Goal: Information Seeking & Learning: Learn about a topic

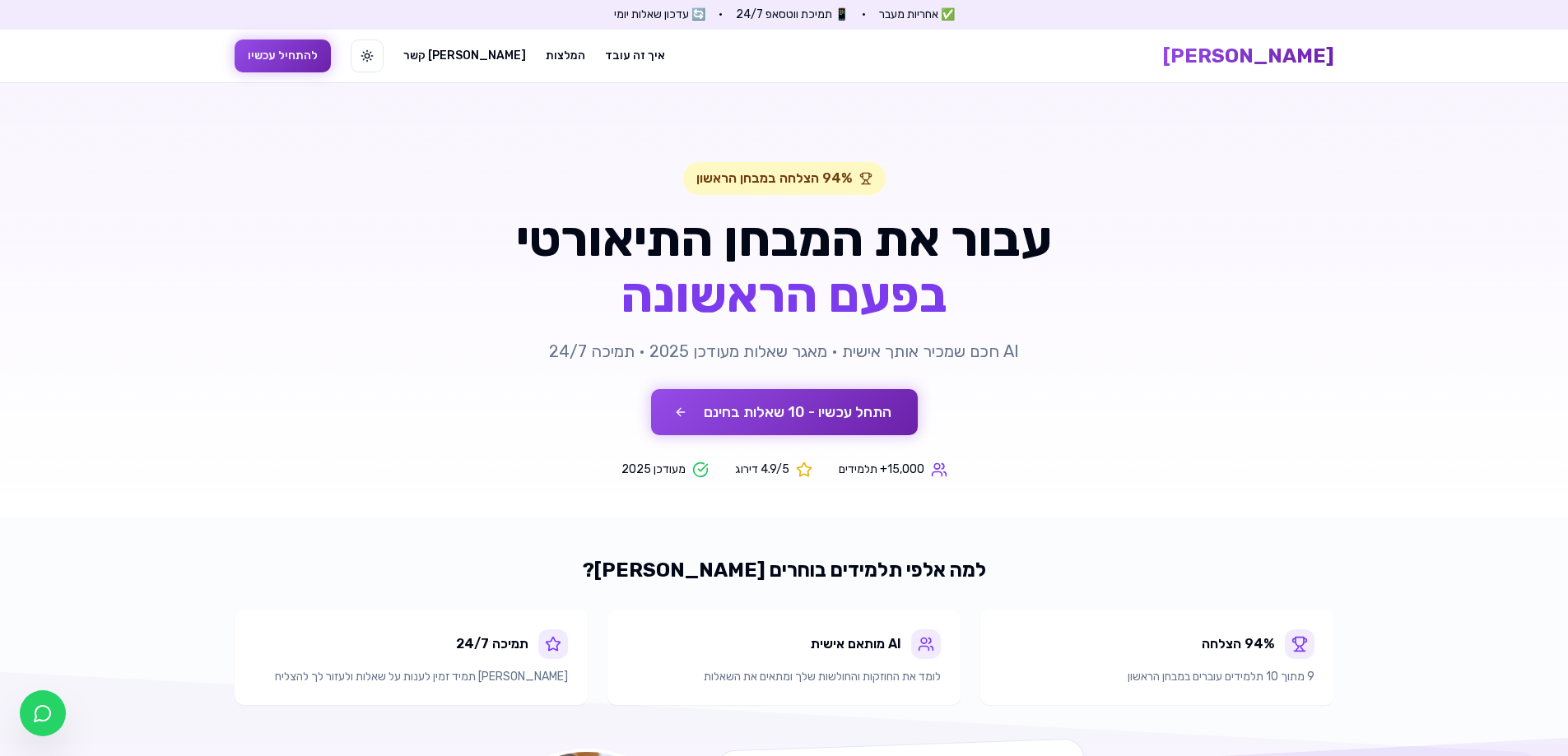
click at [775, 414] on button "התחל עכשיו - 10 שאלות בחינם" at bounding box center [784, 412] width 267 height 46
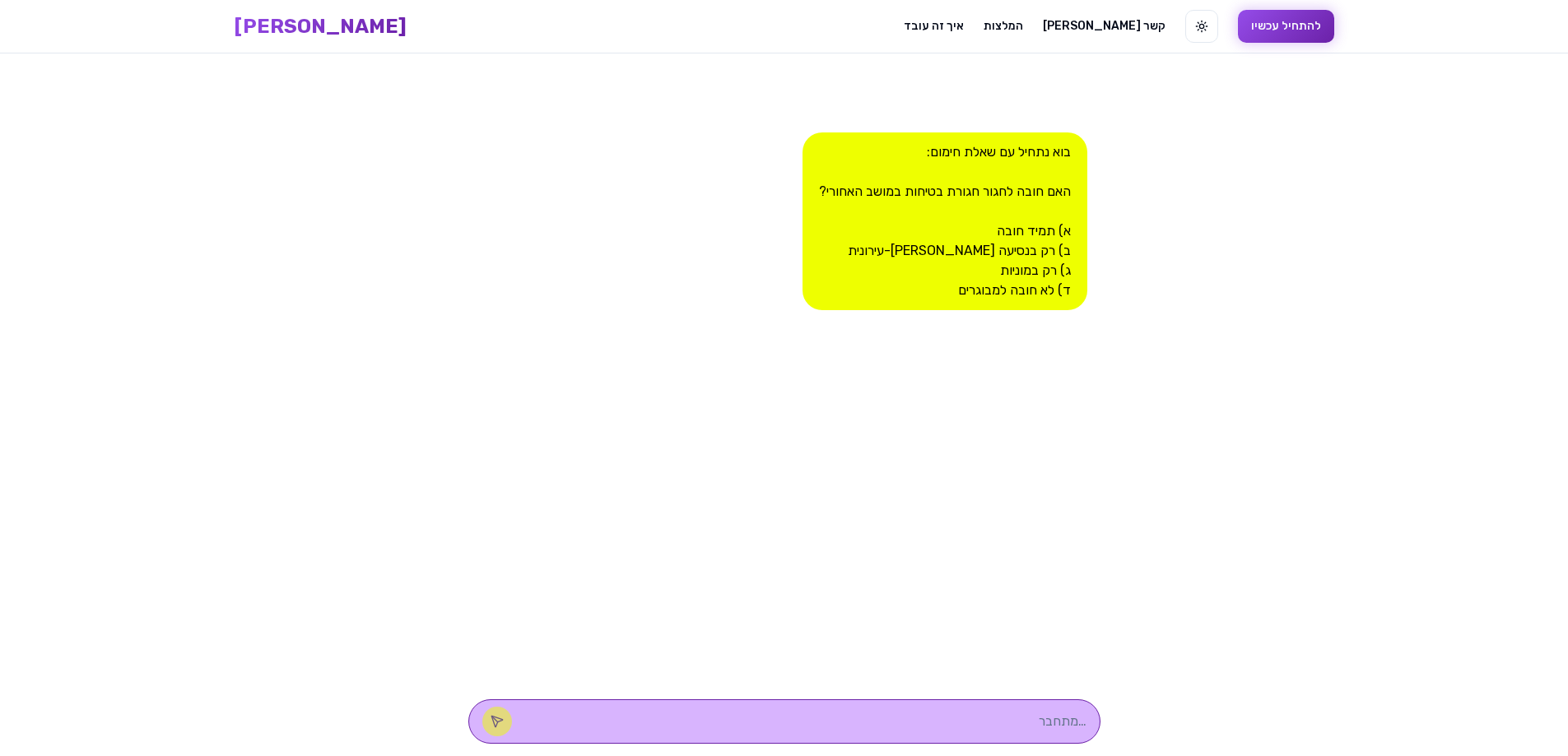
scroll to position [1, 0]
click at [775, 223] on div "בוא נתחיל עם שאלת חימום: האם חובה לחגור חגורת בטיחות במושב האחורי? א) תמיד חובה…" at bounding box center [945, 220] width 285 height 177
click at [775, 230] on div "בוא נתחיל עם שאלת חימום: האם חובה לחגור חגורת בטיחות במושב האחורי? א) תמיד חובה…" at bounding box center [945, 220] width 285 height 177
click at [775, 729] on textarea at bounding box center [807, 721] width 558 height 20
type textarea "א"
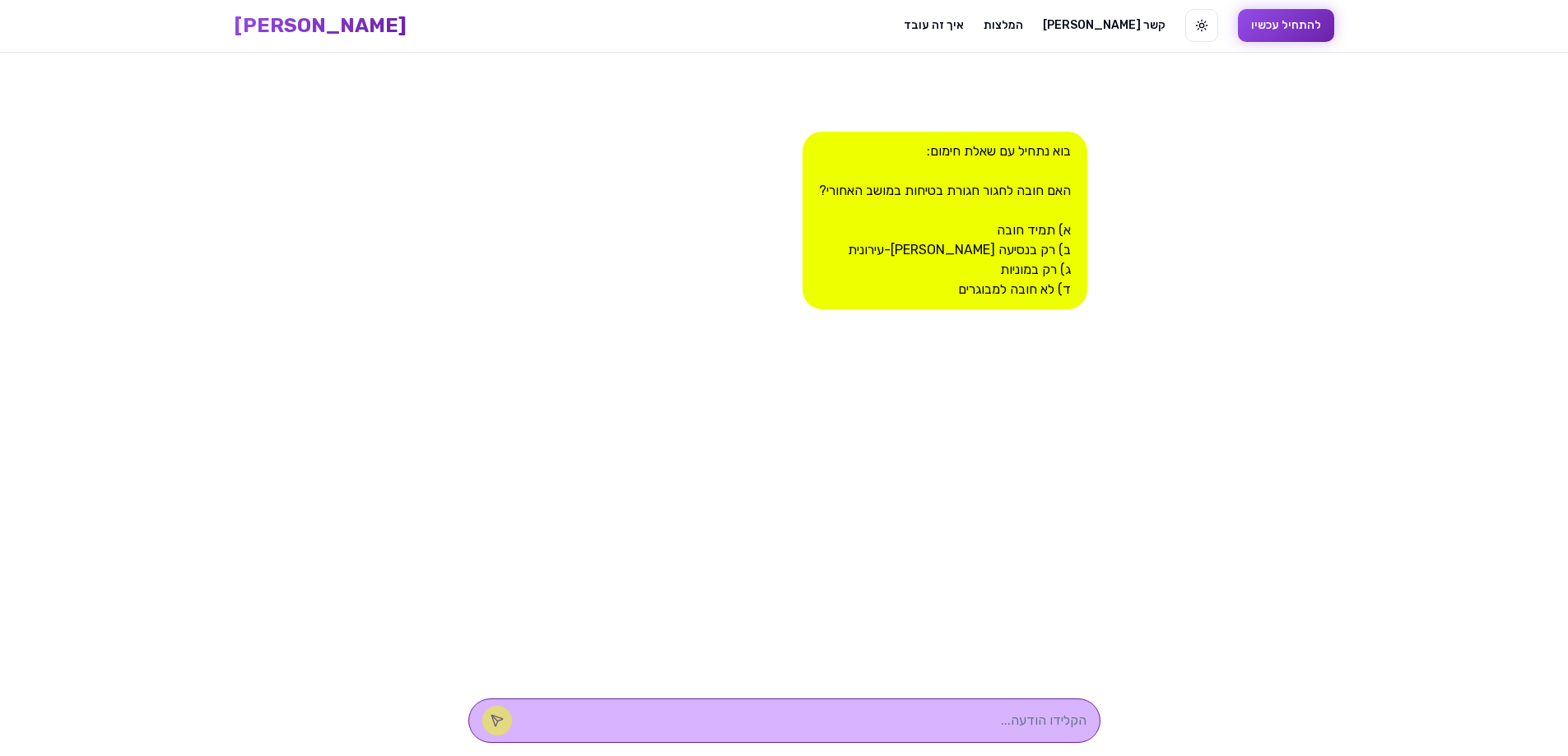
click at [775, 28] on button "להתחיל עכשיו" at bounding box center [1286, 26] width 97 height 33
click at [775, 238] on div "בוא נתחיל עם שאלת חימום: האם חובה לחגור חגורת בטיחות במושב האחורי? א) תמיד חובה…" at bounding box center [945, 220] width 285 height 177
click at [775, 240] on div "בוא נתחיל עם שאלת חימום: האם חובה לחגור חגורת בטיחות במושב האחורי? א) תמיד חובה…" at bounding box center [945, 220] width 285 height 177
click at [775, 242] on div "בוא נתחיל עם שאלת חימום: האם חובה לחגור חגורת בטיחות במושב האחורי? א) תמיד חובה…" at bounding box center [945, 220] width 285 height 177
click at [775, 24] on link "איך זה עובד" at bounding box center [933, 25] width 60 height 16
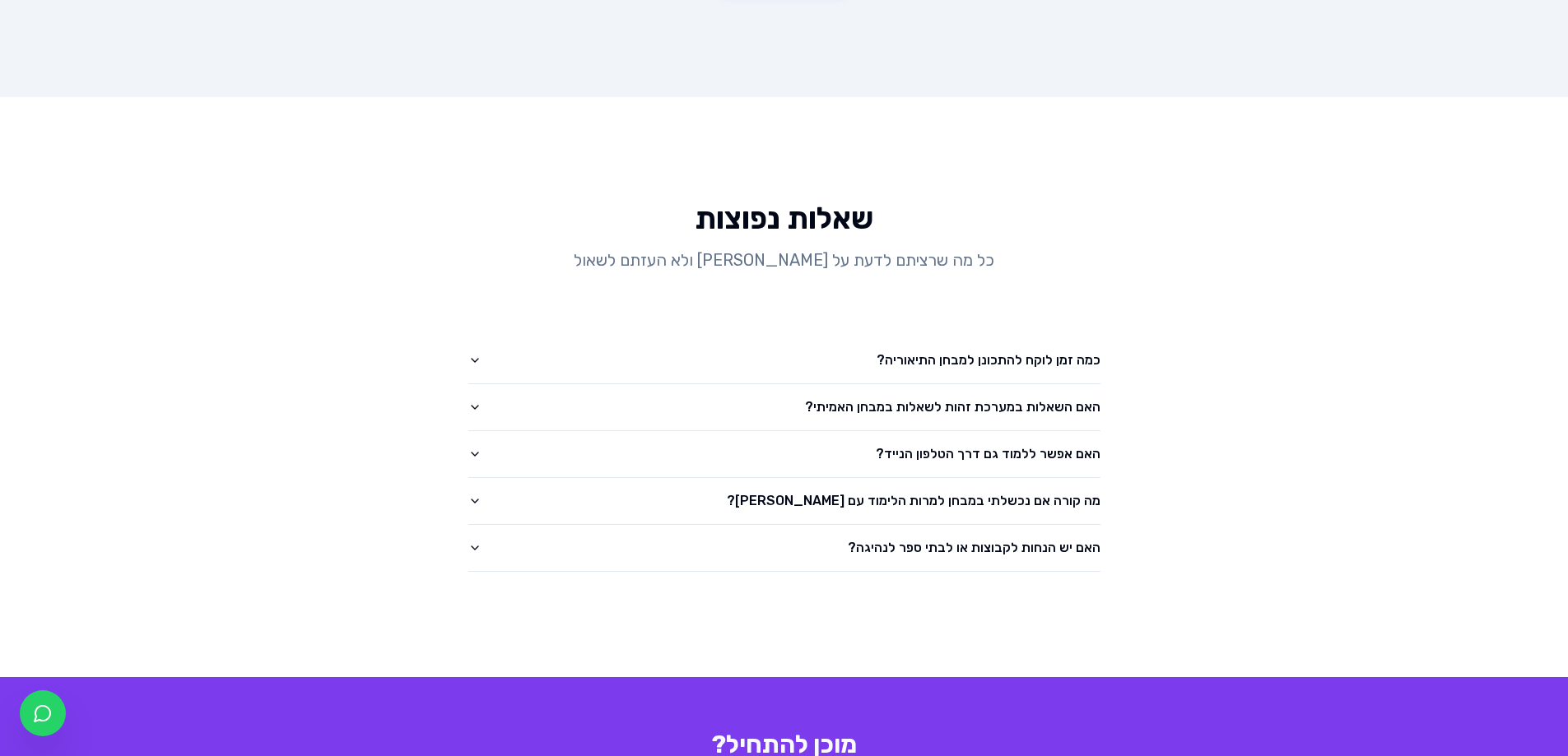
scroll to position [2338, 0]
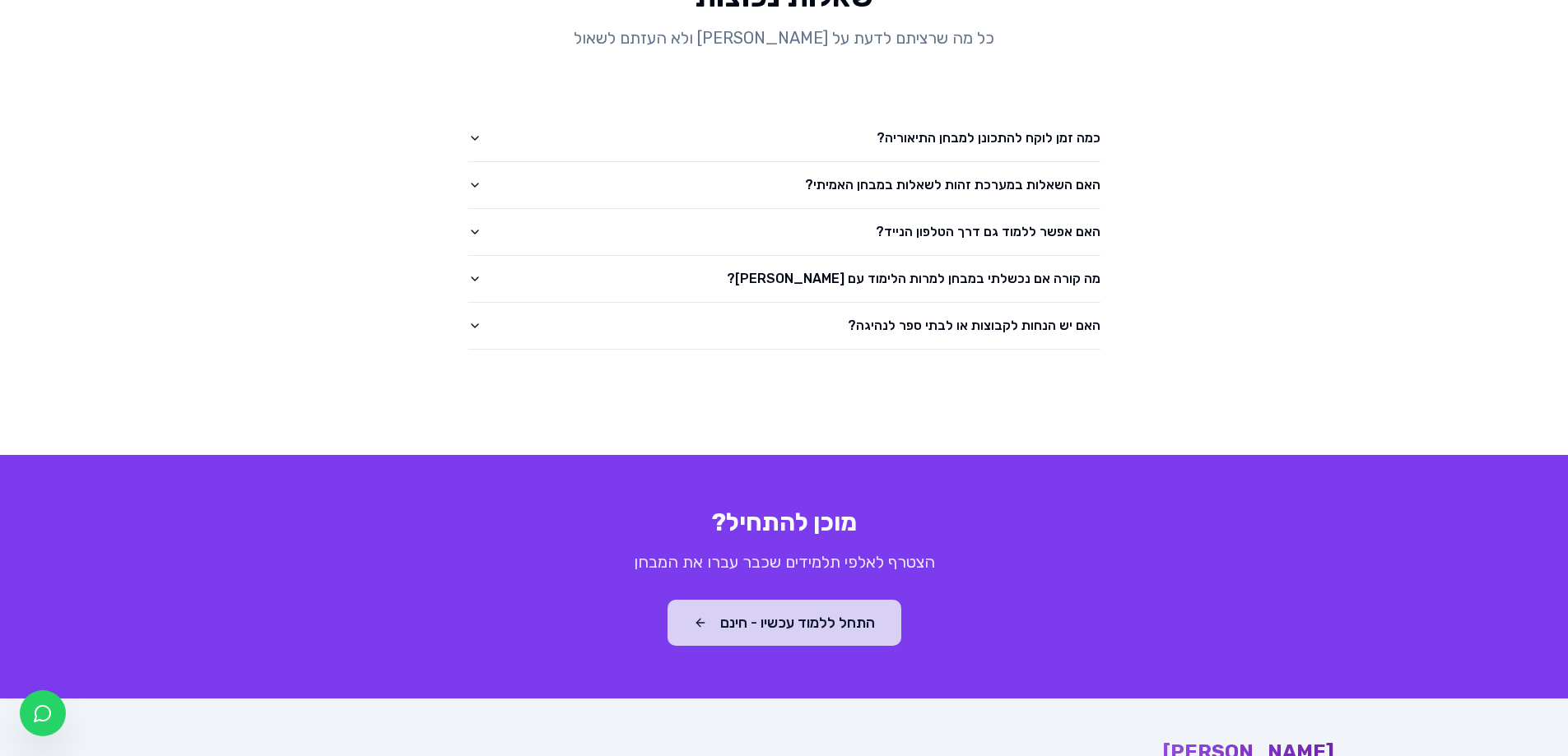
click at [775, 600] on button "התחל ללמוד עכשיו - חינם" at bounding box center [784, 623] width 233 height 46
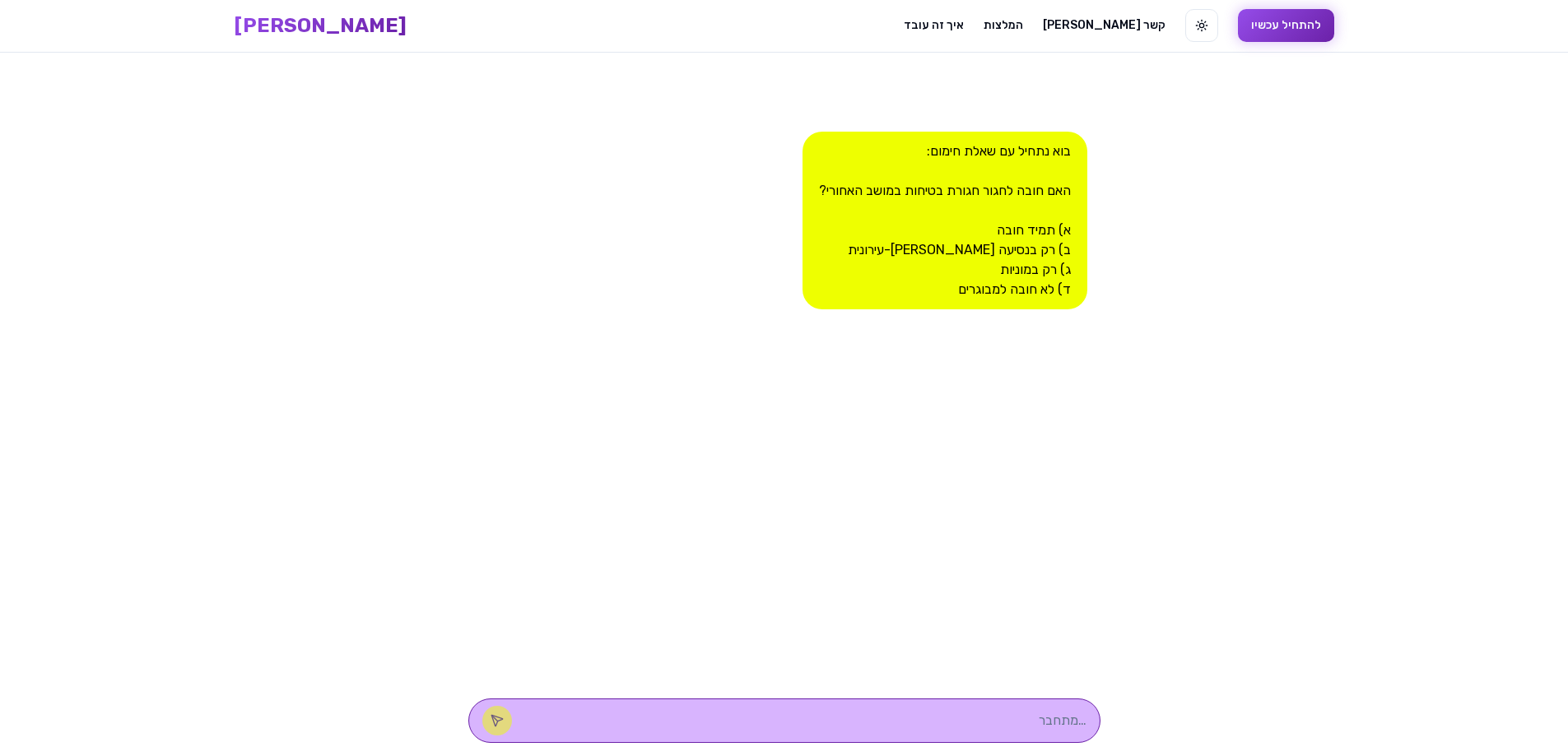
scroll to position [1, 0]
click at [775, 728] on textarea at bounding box center [807, 721] width 558 height 20
type textarea "א"
click at [504, 715] on icon at bounding box center [497, 721] width 13 height 13
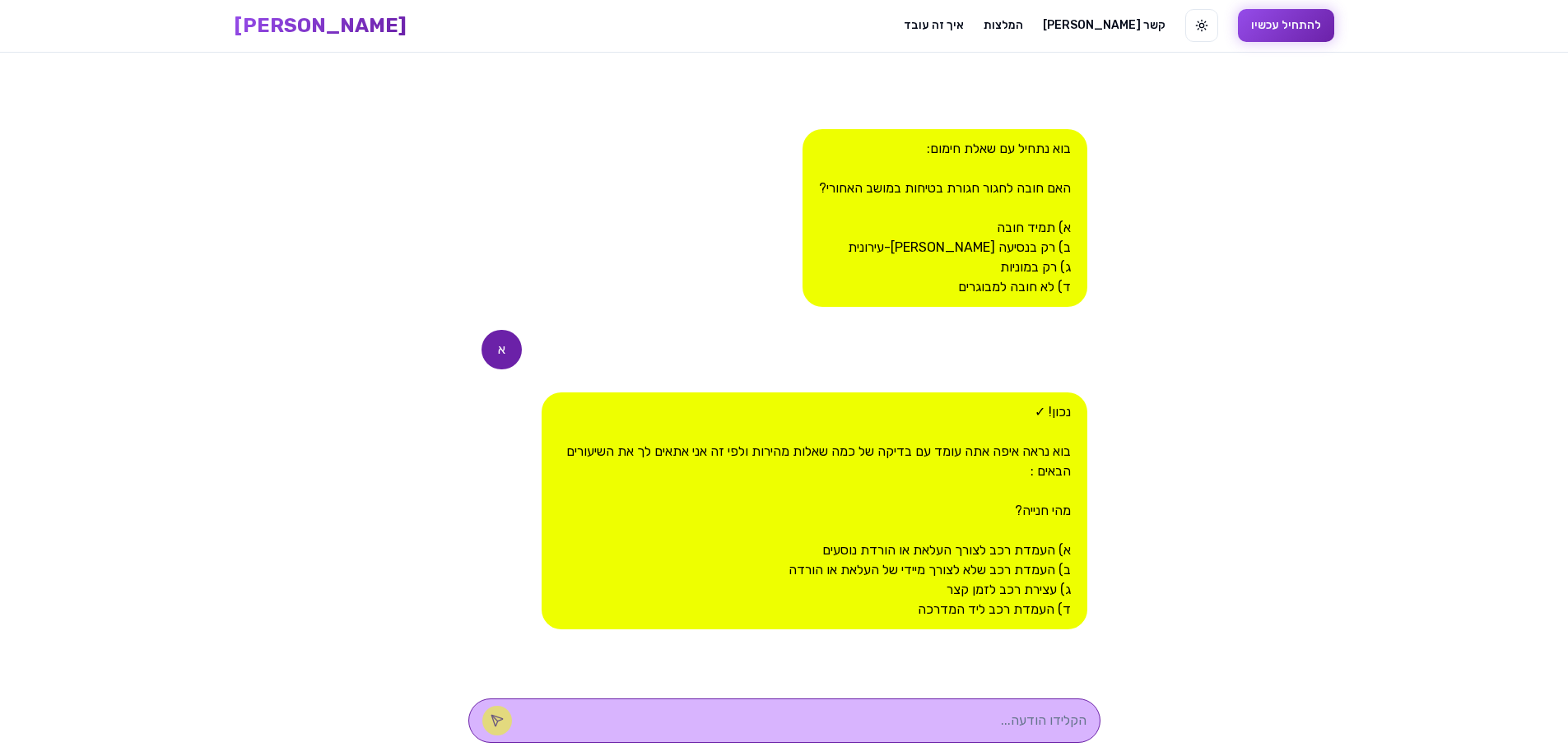
click at [775, 719] on textarea at bounding box center [807, 721] width 558 height 20
type textarea "ב"
click at [512, 712] on button at bounding box center [497, 721] width 29 height 29
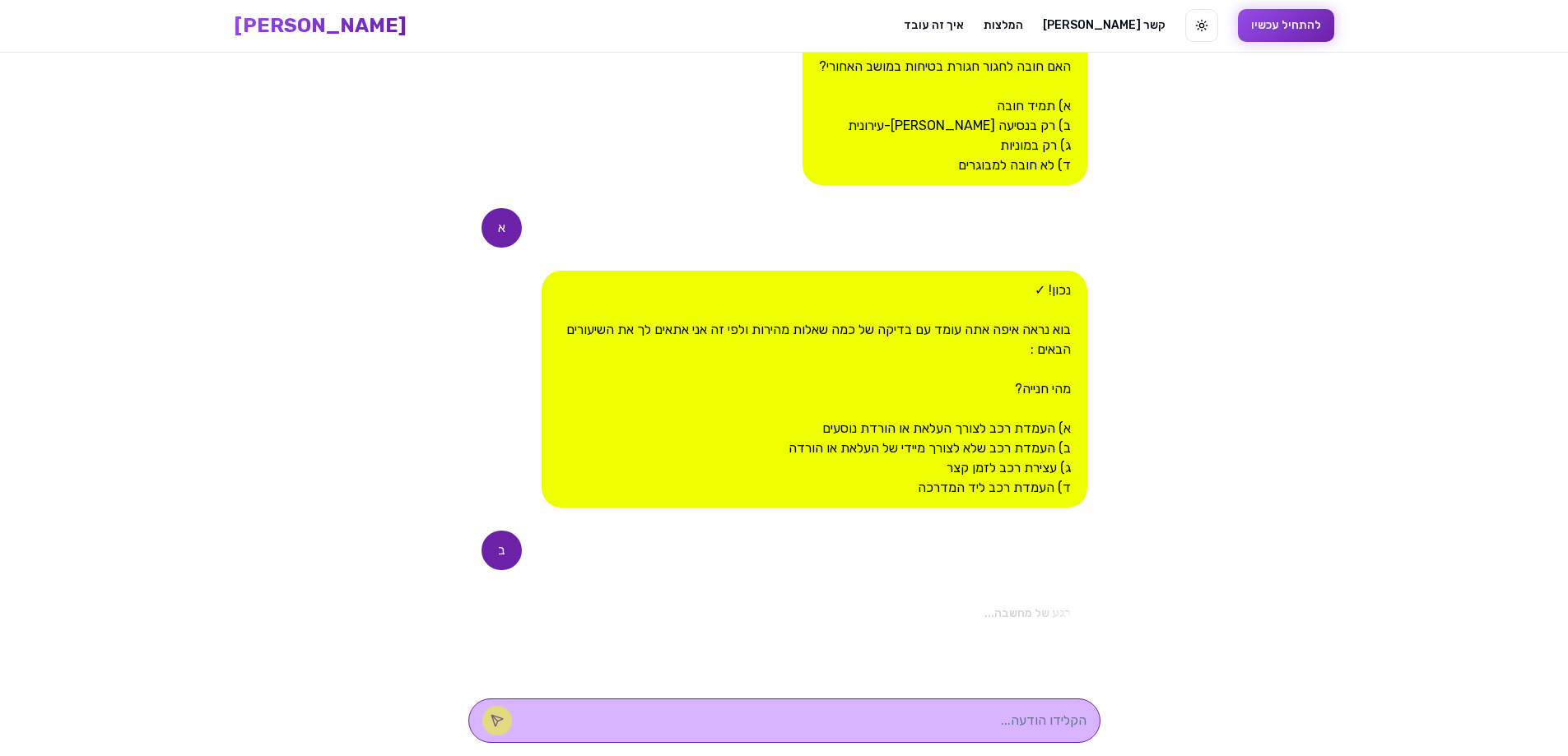
scroll to position [391, 0]
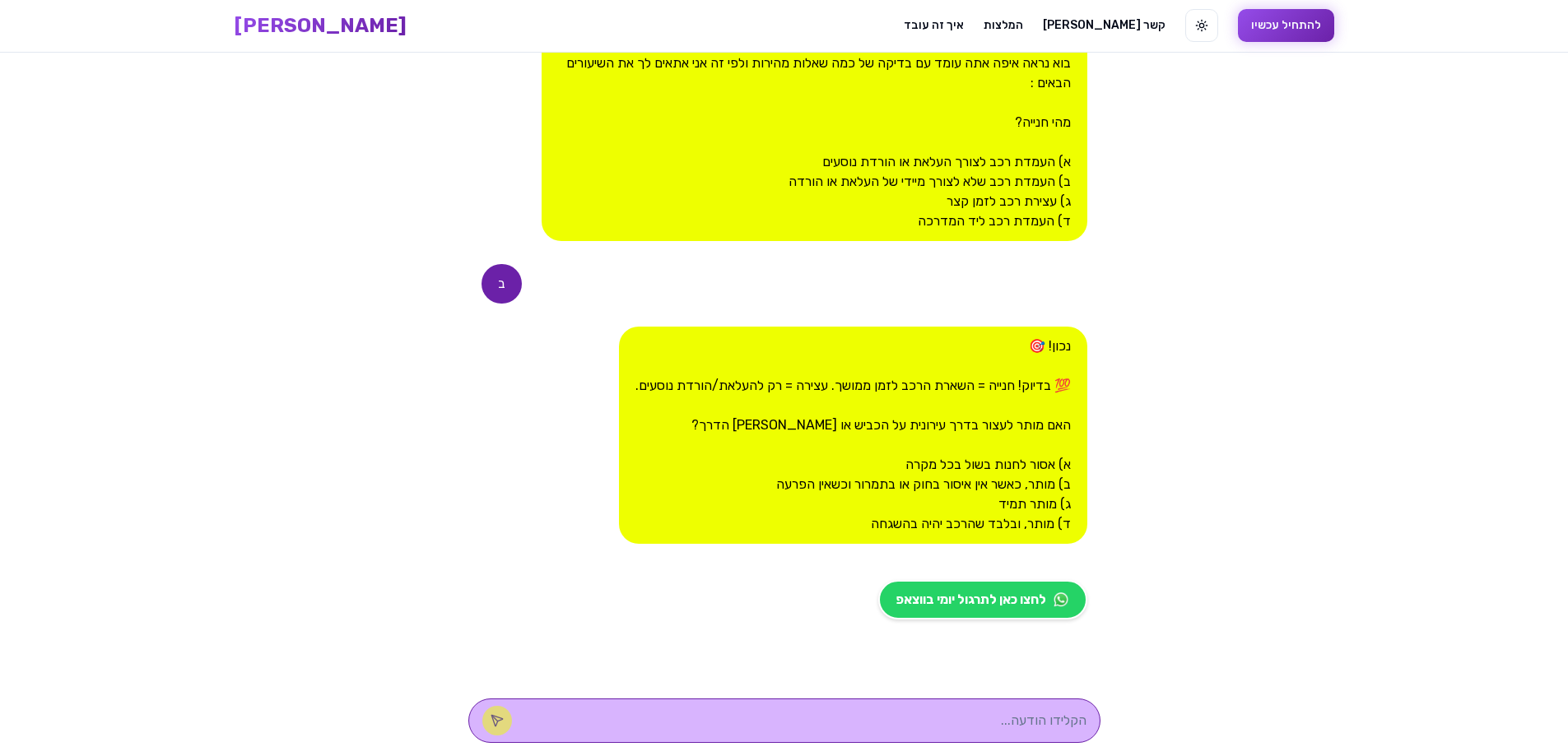
click at [775, 723] on textarea at bounding box center [807, 721] width 558 height 20
type textarea "ב"
click at [502, 724] on icon at bounding box center [496, 720] width 10 height 10
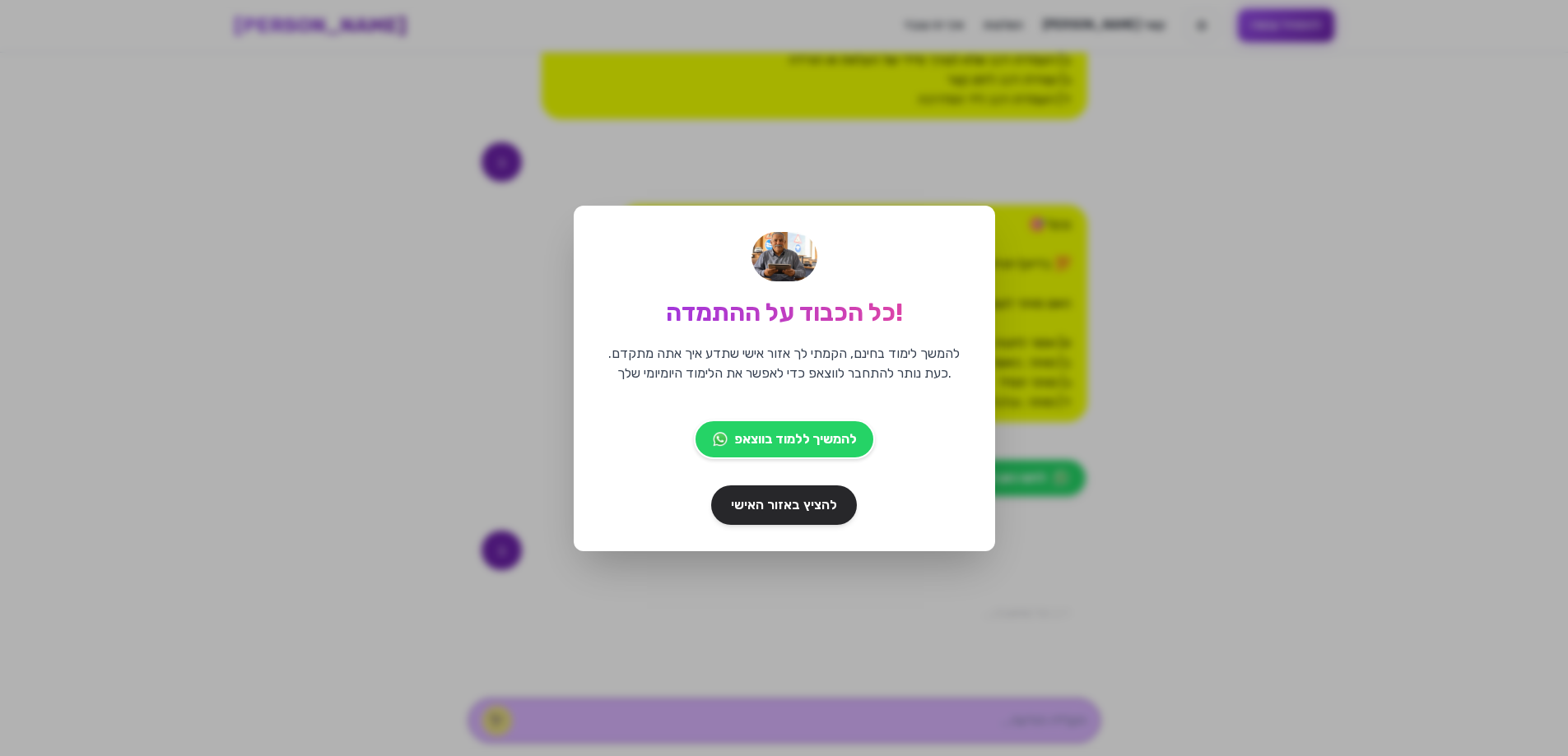
scroll to position [694, 0]
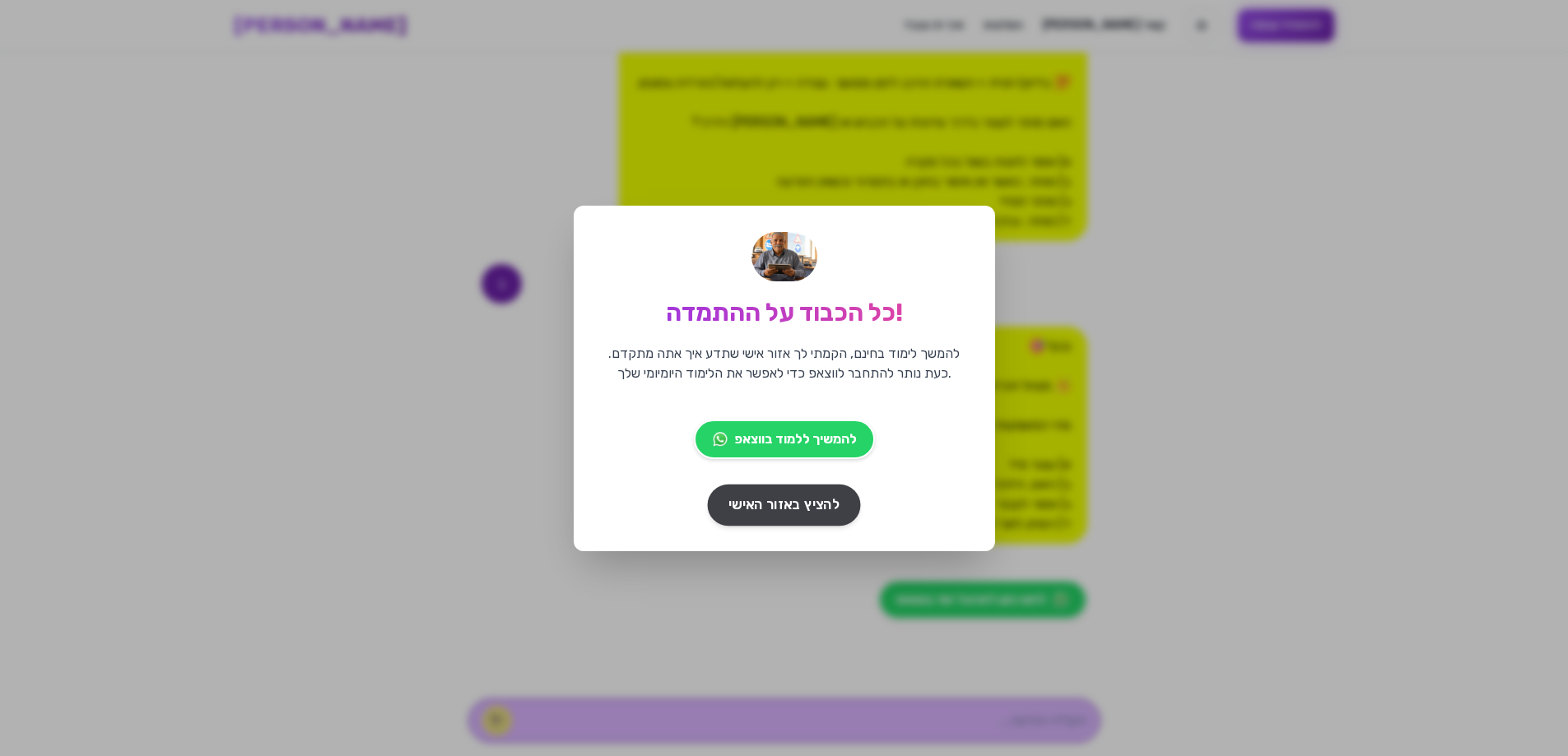
click at [775, 509] on span "להציץ באזור האישי" at bounding box center [784, 506] width 111 height 21
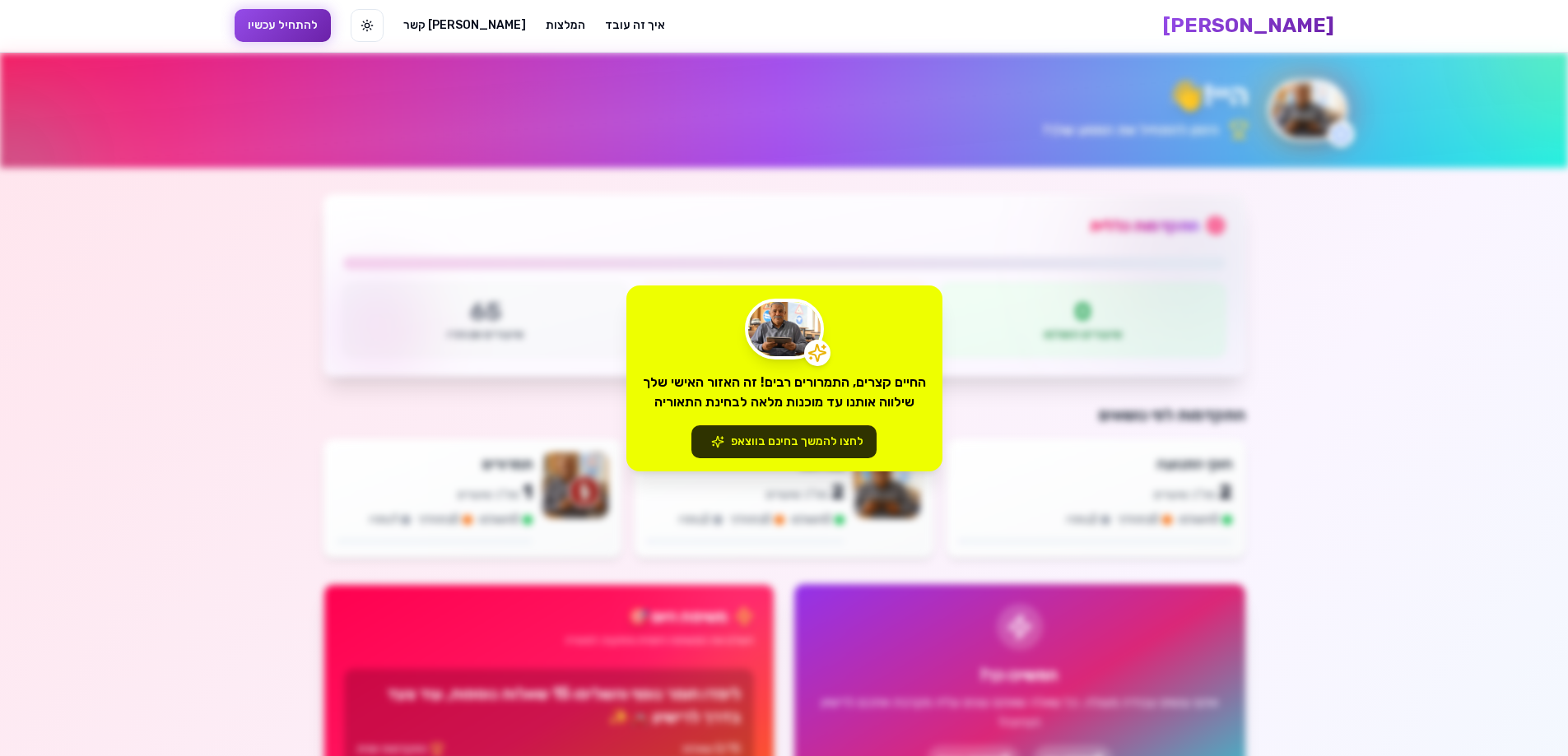
click at [772, 437] on button "לחצו להמשך בחינם בווצאפ" at bounding box center [784, 442] width 185 height 33
